Goal: Information Seeking & Learning: Learn about a topic

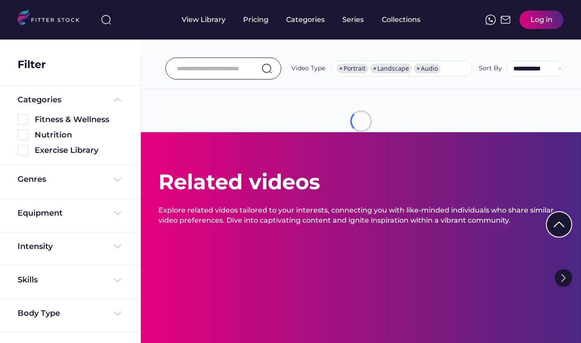
select select "**********"
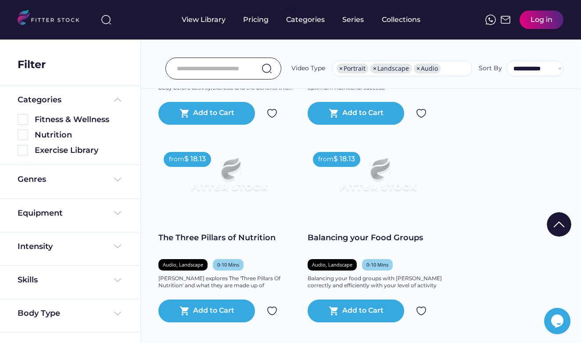
scroll to position [3332, 0]
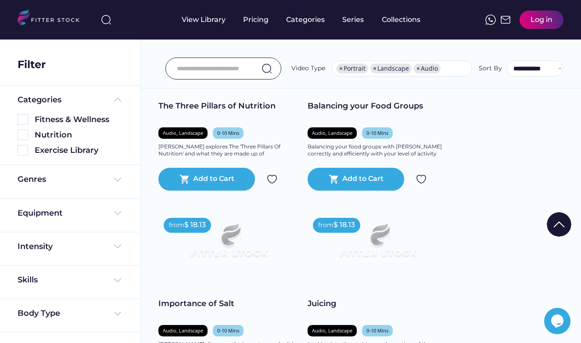
click at [67, 208] on div "Equipment" at bounding box center [70, 213] width 105 height 11
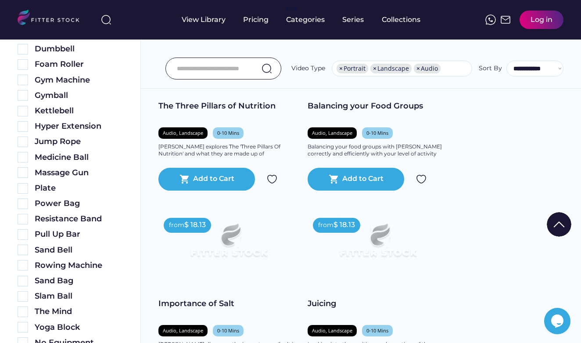
scroll to position [439, 0]
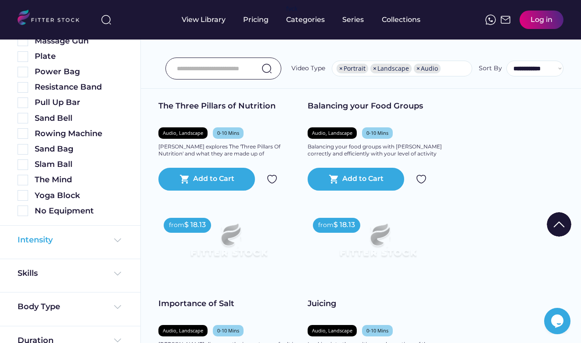
click at [63, 243] on div "Intensity" at bounding box center [70, 239] width 105 height 11
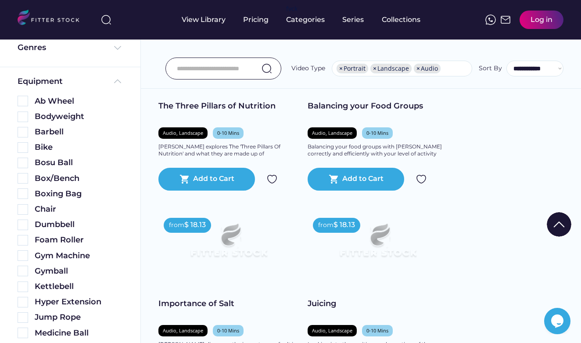
scroll to position [0, 0]
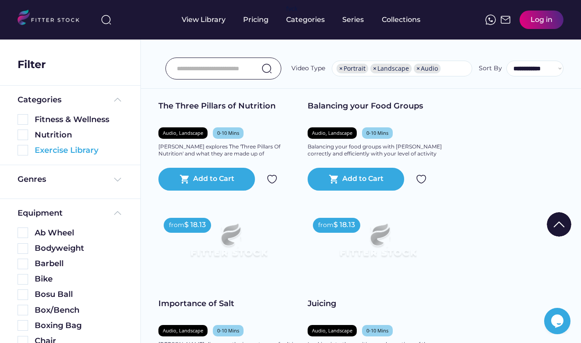
click at [26, 149] on img at bounding box center [23, 150] width 11 height 11
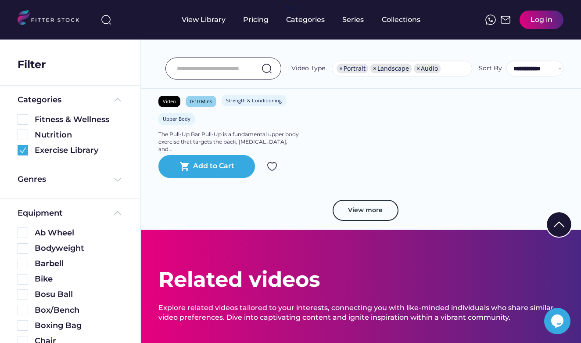
scroll to position [2418, 0]
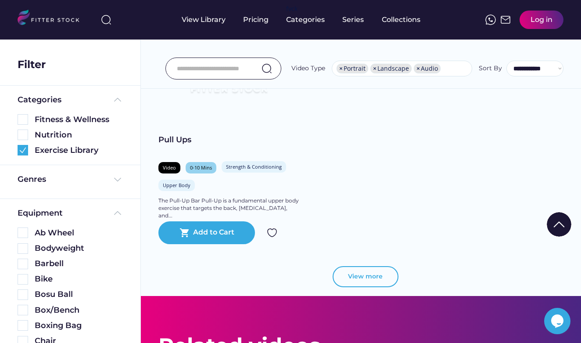
click at [360, 276] on button "View more" at bounding box center [366, 276] width 66 height 21
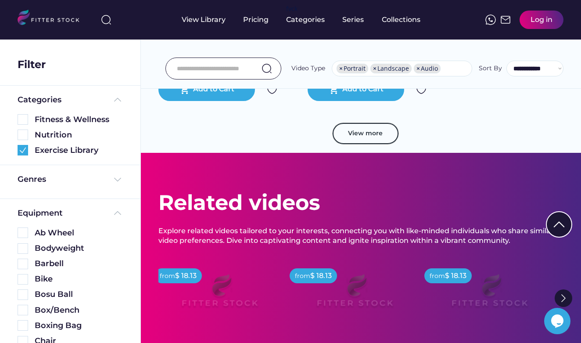
scroll to position [4634, 0]
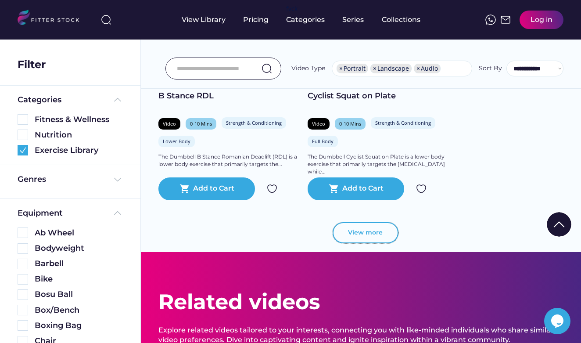
click at [356, 237] on button "View more" at bounding box center [366, 232] width 66 height 21
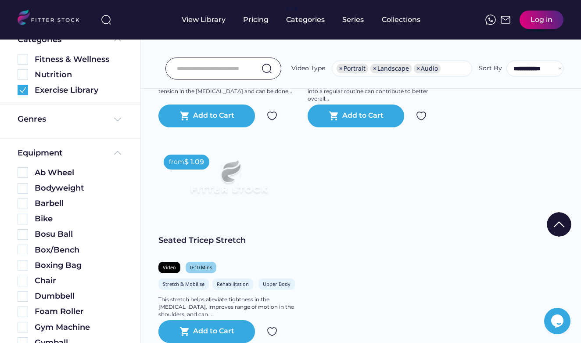
scroll to position [44, 0]
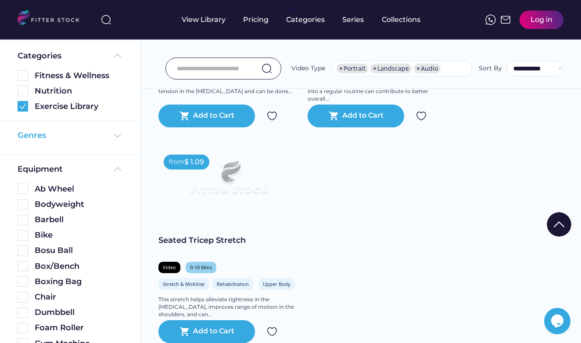
click at [42, 131] on div "Genres" at bounding box center [32, 135] width 29 height 11
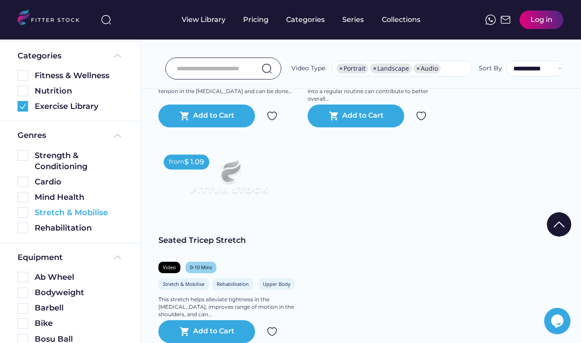
click at [20, 213] on img at bounding box center [23, 212] width 11 height 11
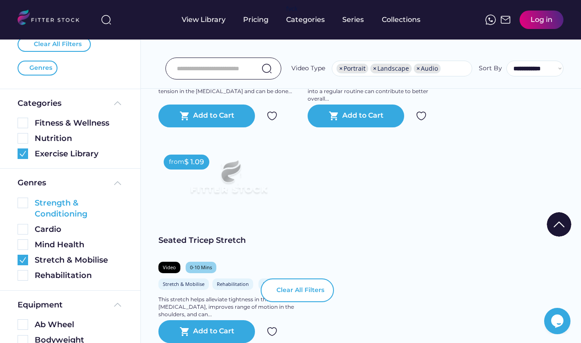
scroll to position [6745, 0]
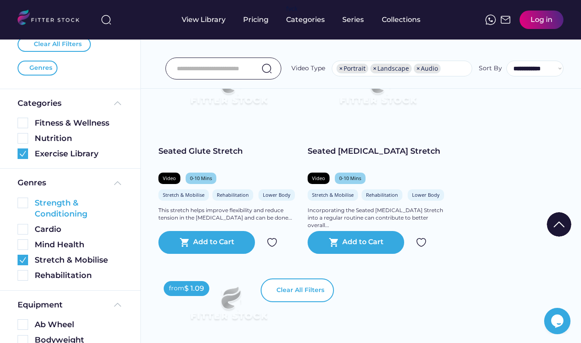
click at [22, 156] on img at bounding box center [23, 153] width 11 height 11
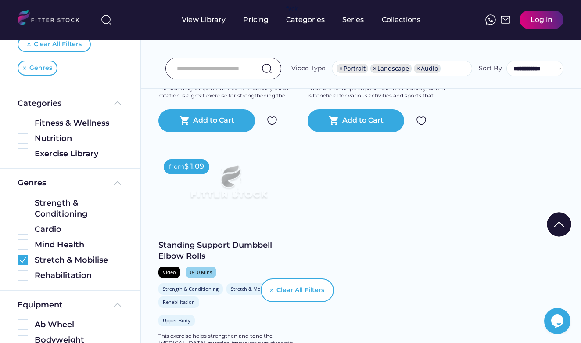
scroll to position [5091, 0]
